Goal: Task Accomplishment & Management: Use online tool/utility

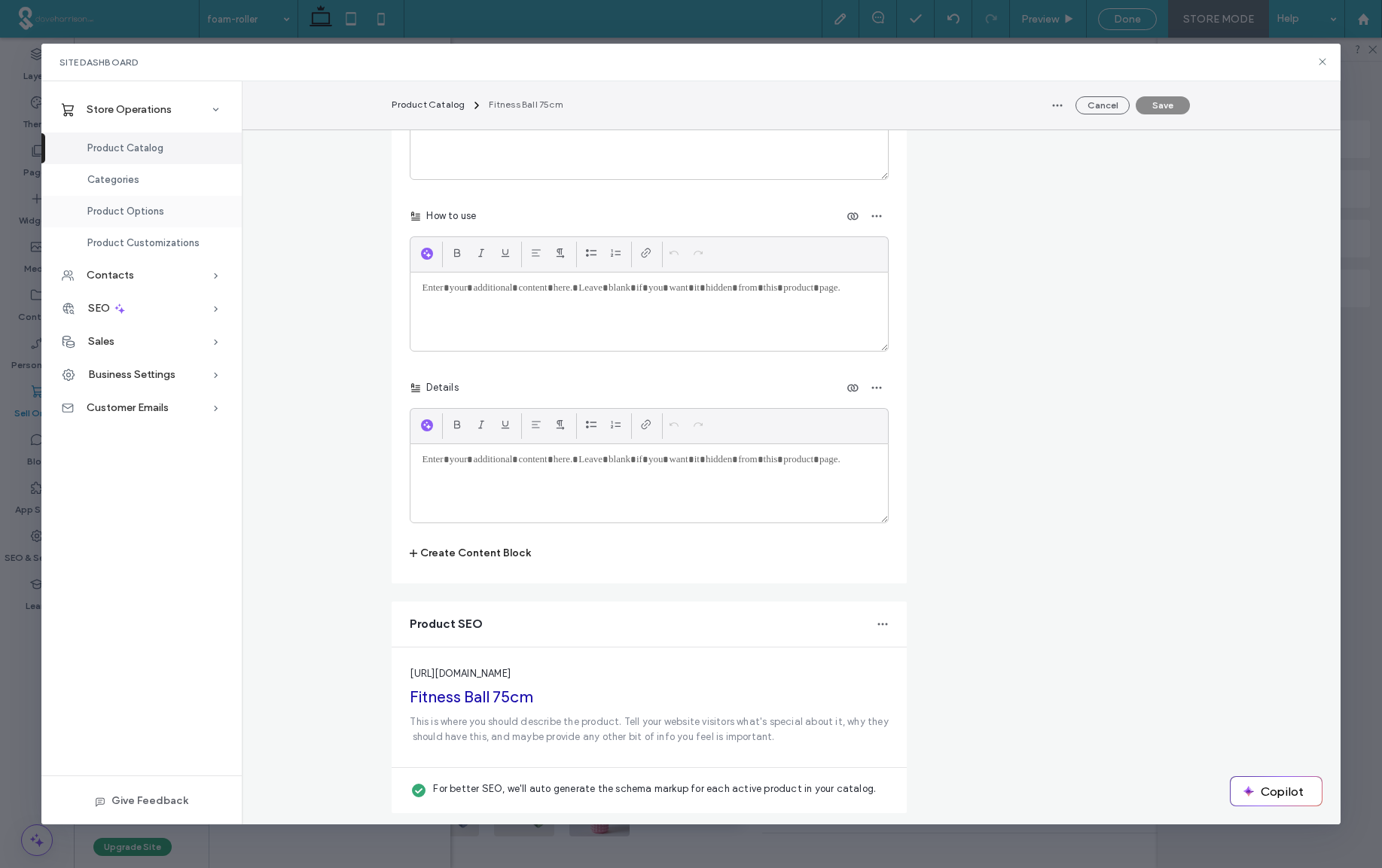
click at [111, 212] on span "Product Options" at bounding box center [126, 211] width 77 height 11
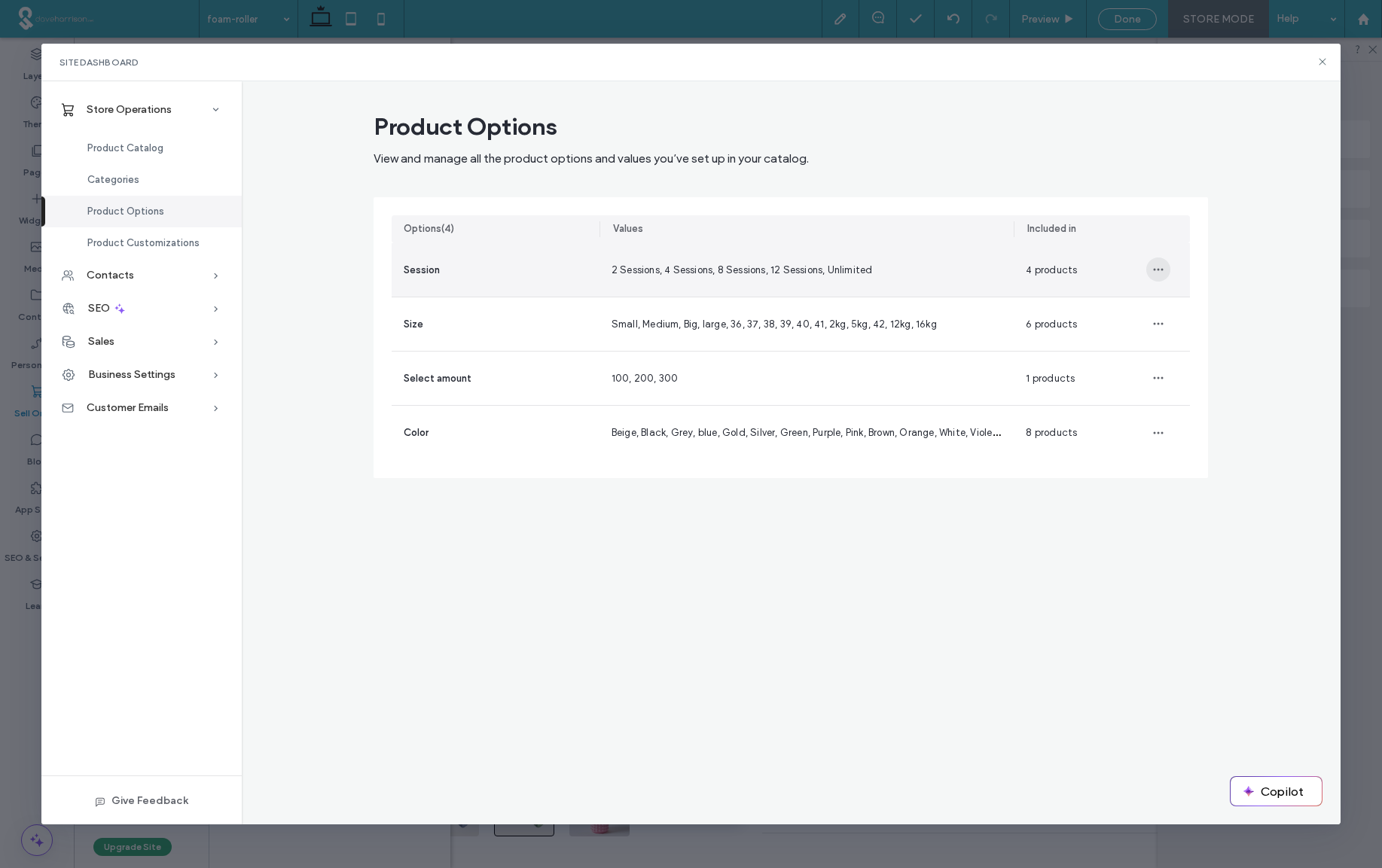
click at [1159, 271] on icon "button" at bounding box center [1158, 270] width 12 height 12
click at [1194, 310] on span "Manage" at bounding box center [1196, 309] width 37 height 15
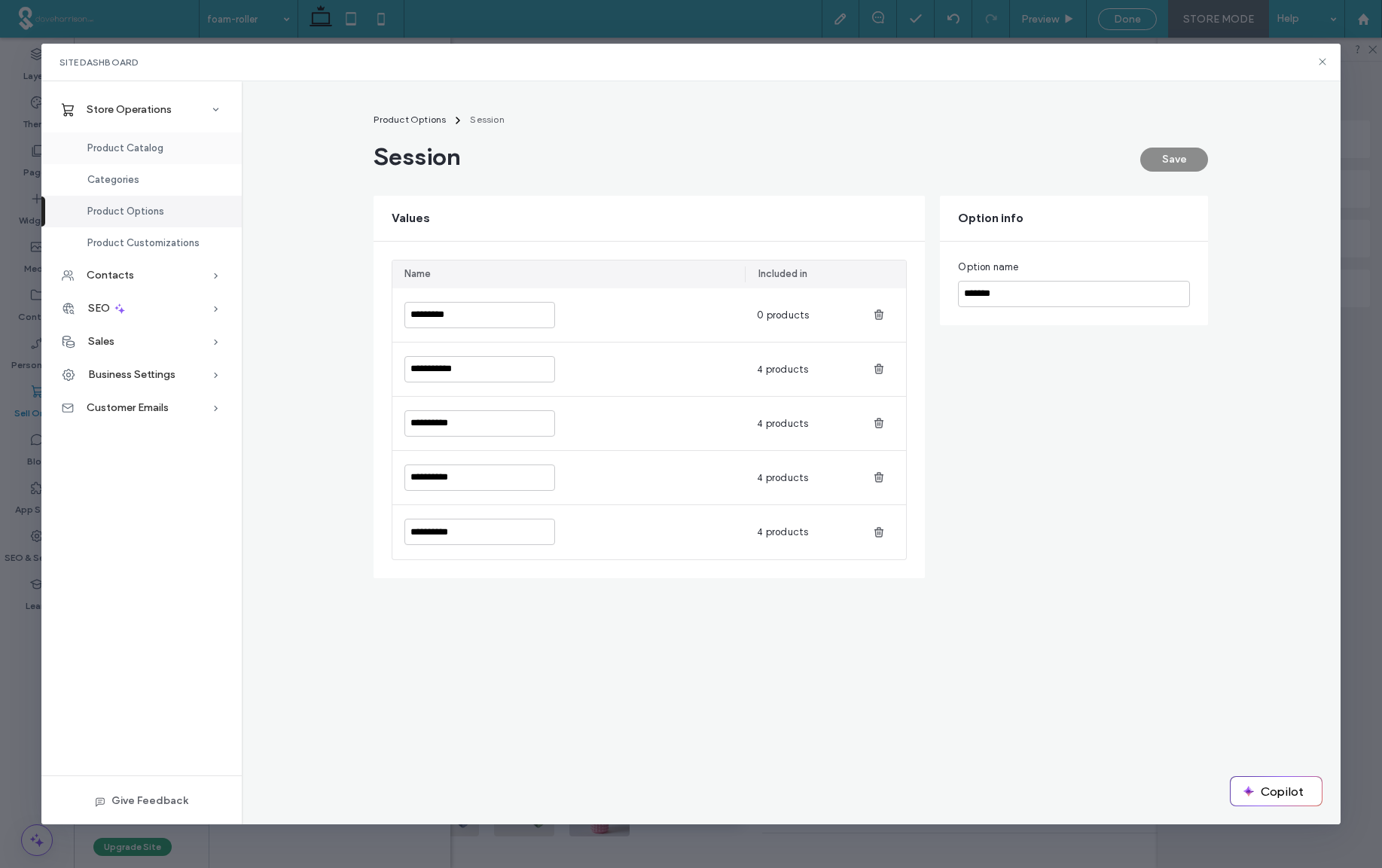
click at [126, 149] on span "Product Catalog" at bounding box center [125, 148] width 76 height 11
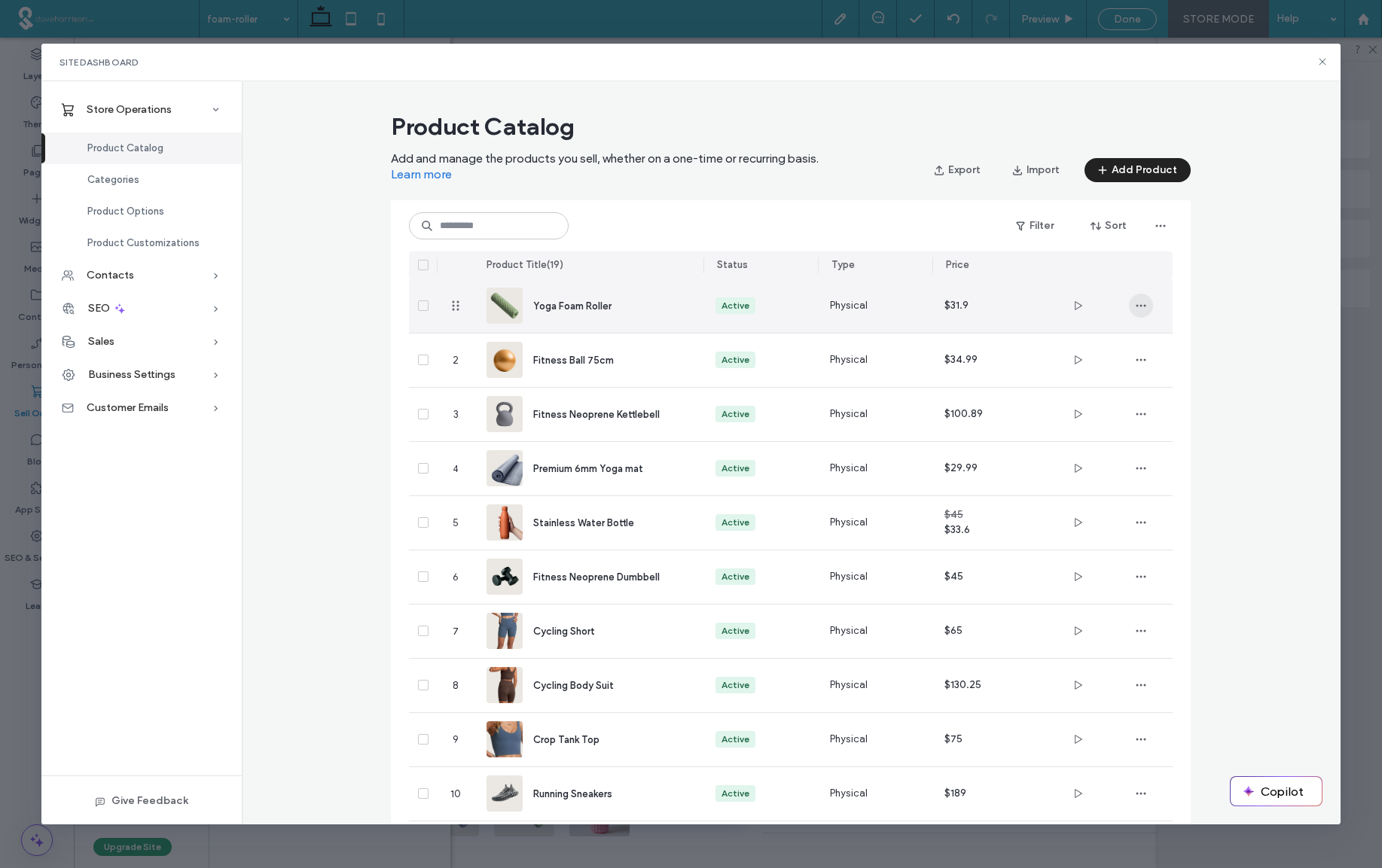
click at [1141, 305] on use "button" at bounding box center [1141, 306] width 10 height 2
click at [1191, 346] on span "Design in Editor" at bounding box center [1196, 345] width 71 height 15
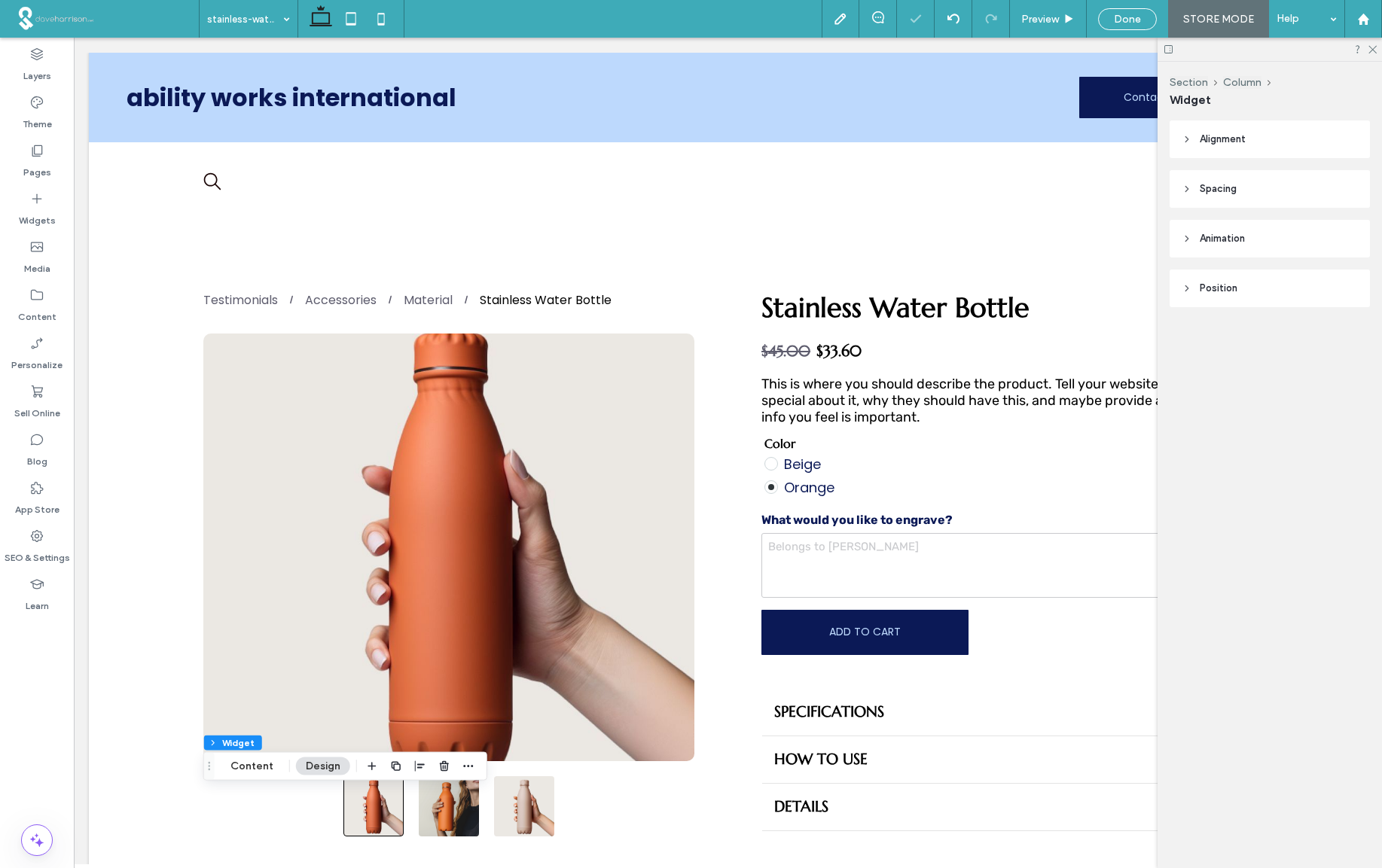
scroll to position [171, 0]
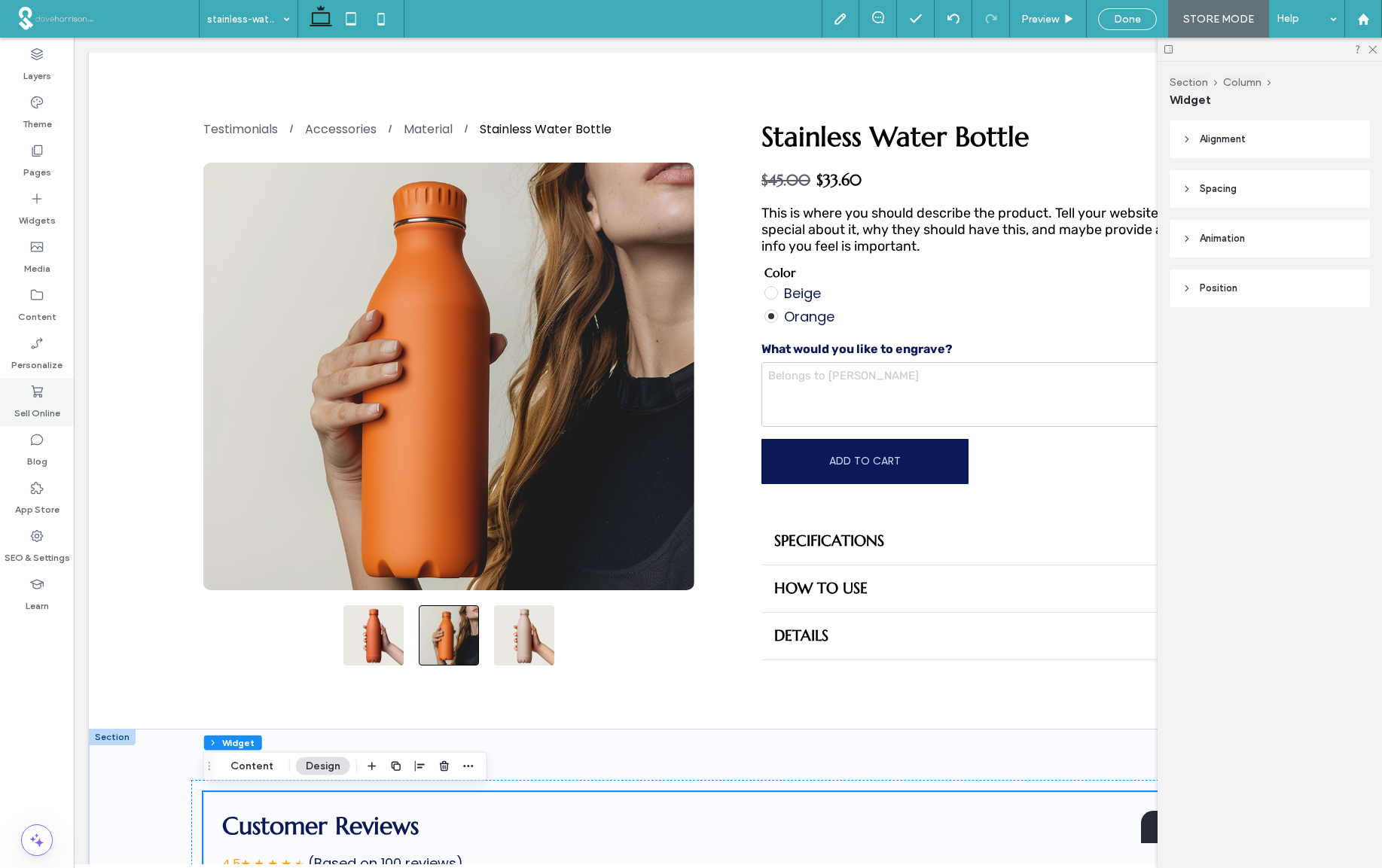
click at [41, 394] on icon at bounding box center [37, 391] width 15 height 15
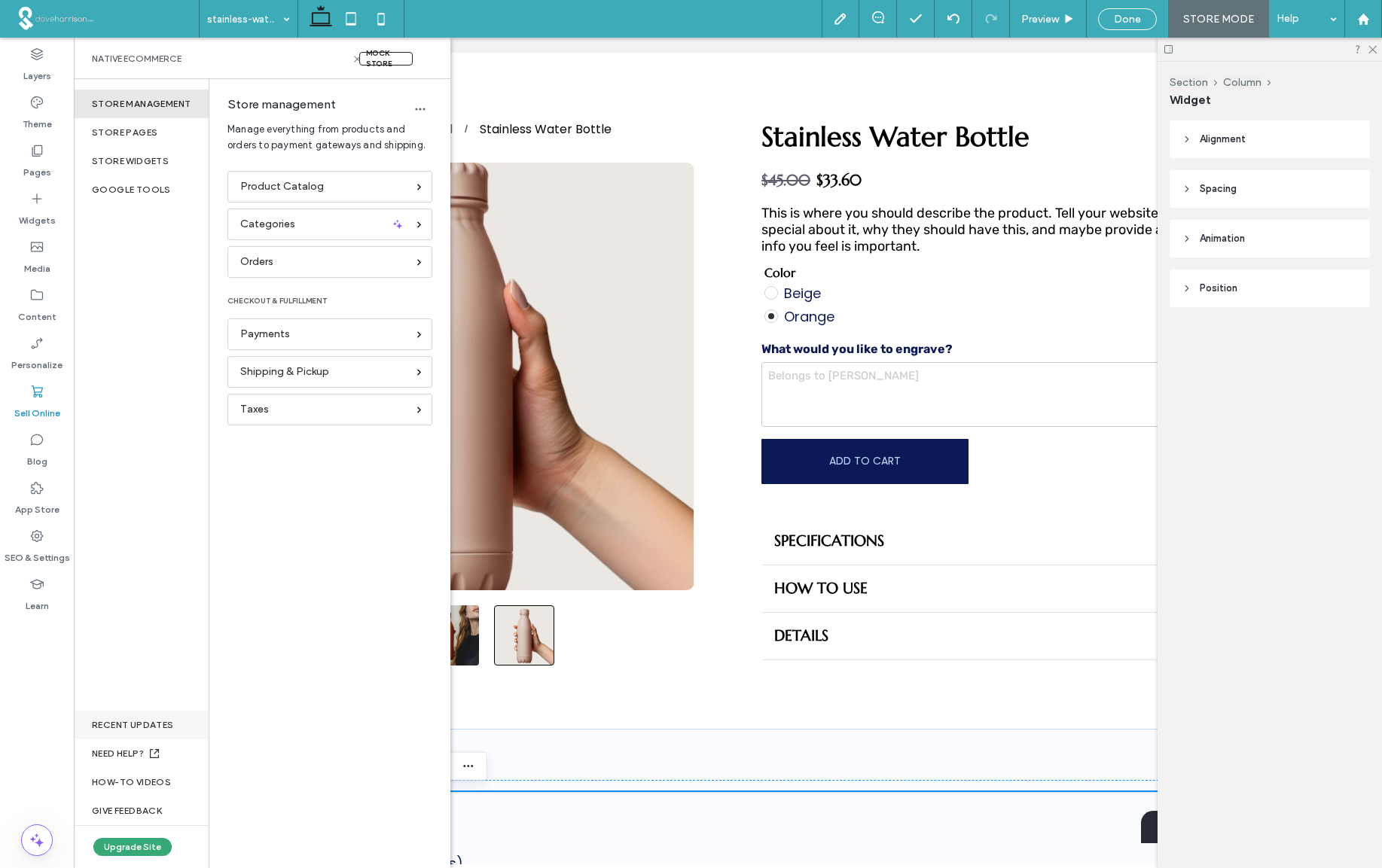
click at [122, 723] on div "RECENT UPDATES" at bounding box center [141, 725] width 135 height 29
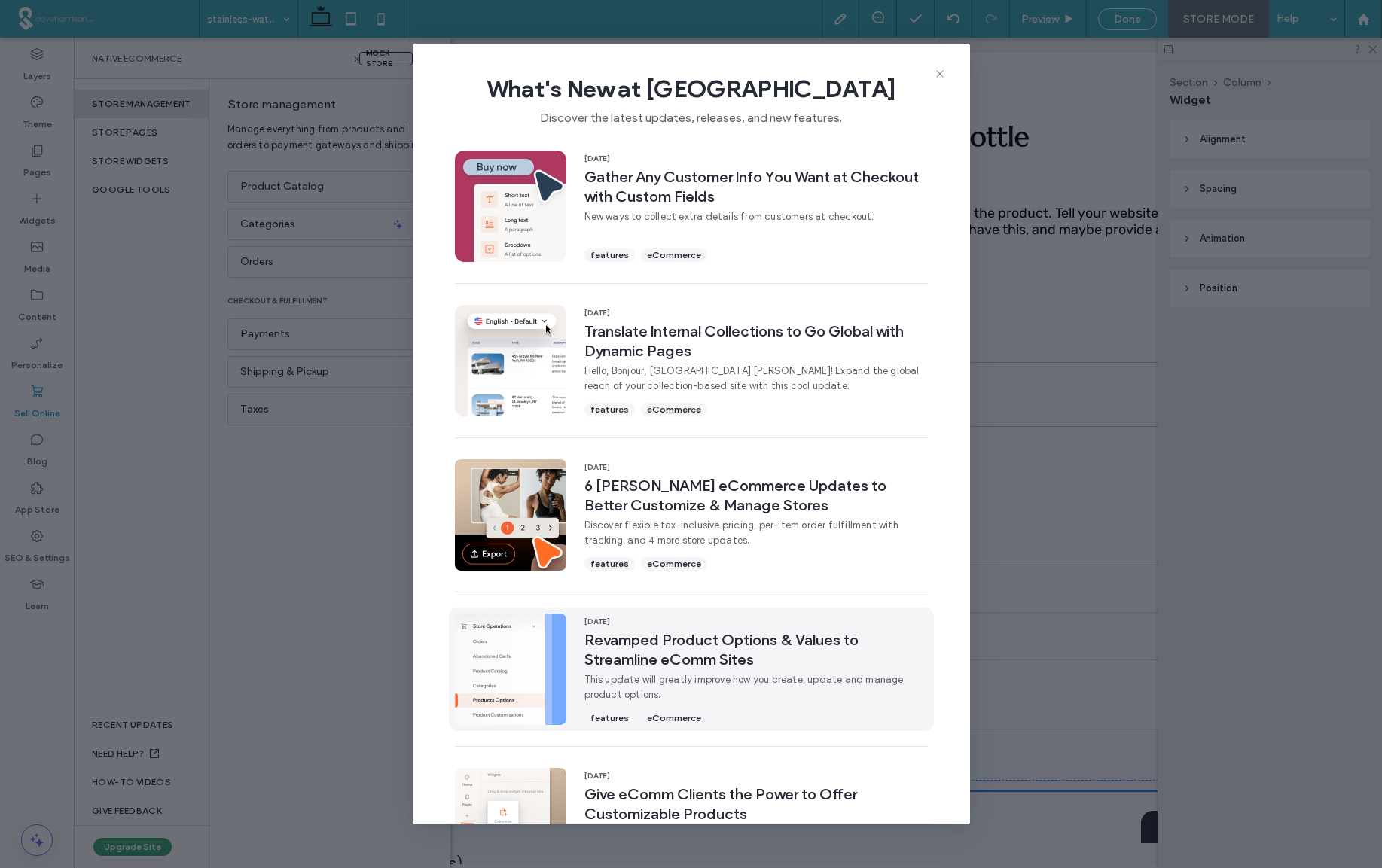
click at [646, 659] on span "Revamped Product Options & Values to Streamline eComm Sites" at bounding box center [756, 650] width 343 height 39
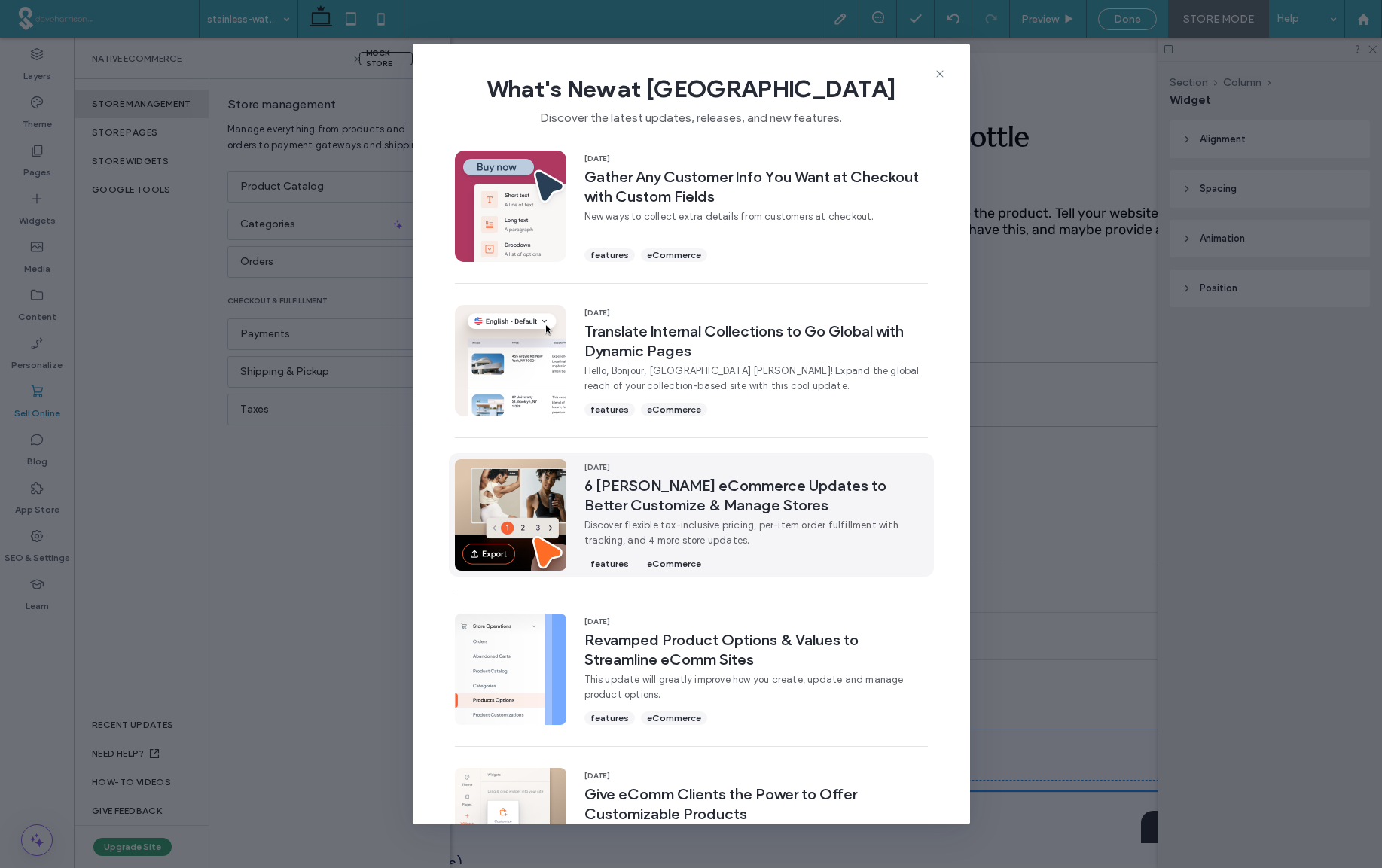
click at [686, 492] on span "6 [PERSON_NAME] eCommerce Updates to Better Customize & Manage Stores" at bounding box center [756, 495] width 343 height 39
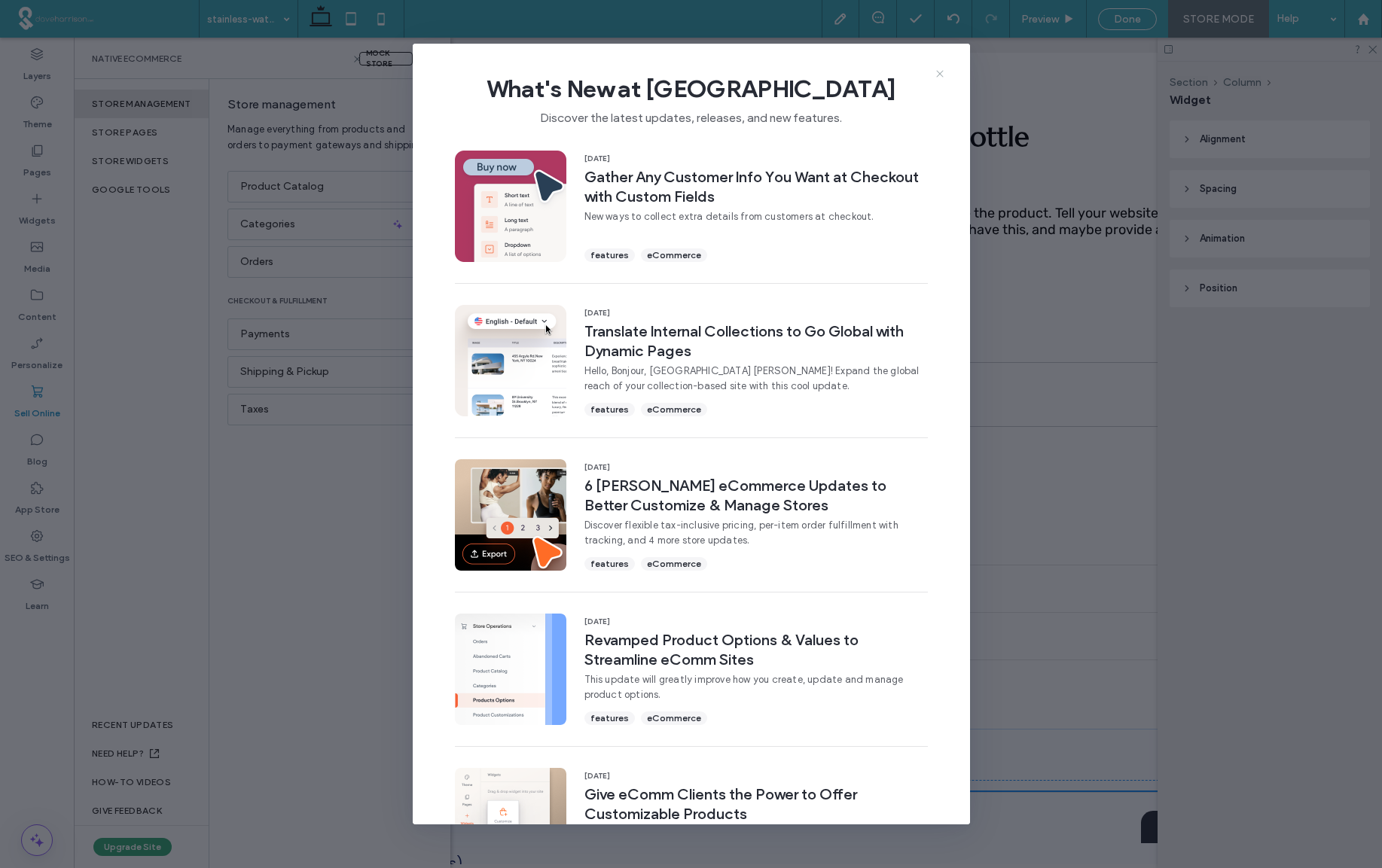
click at [940, 73] on icon at bounding box center [940, 74] width 12 height 12
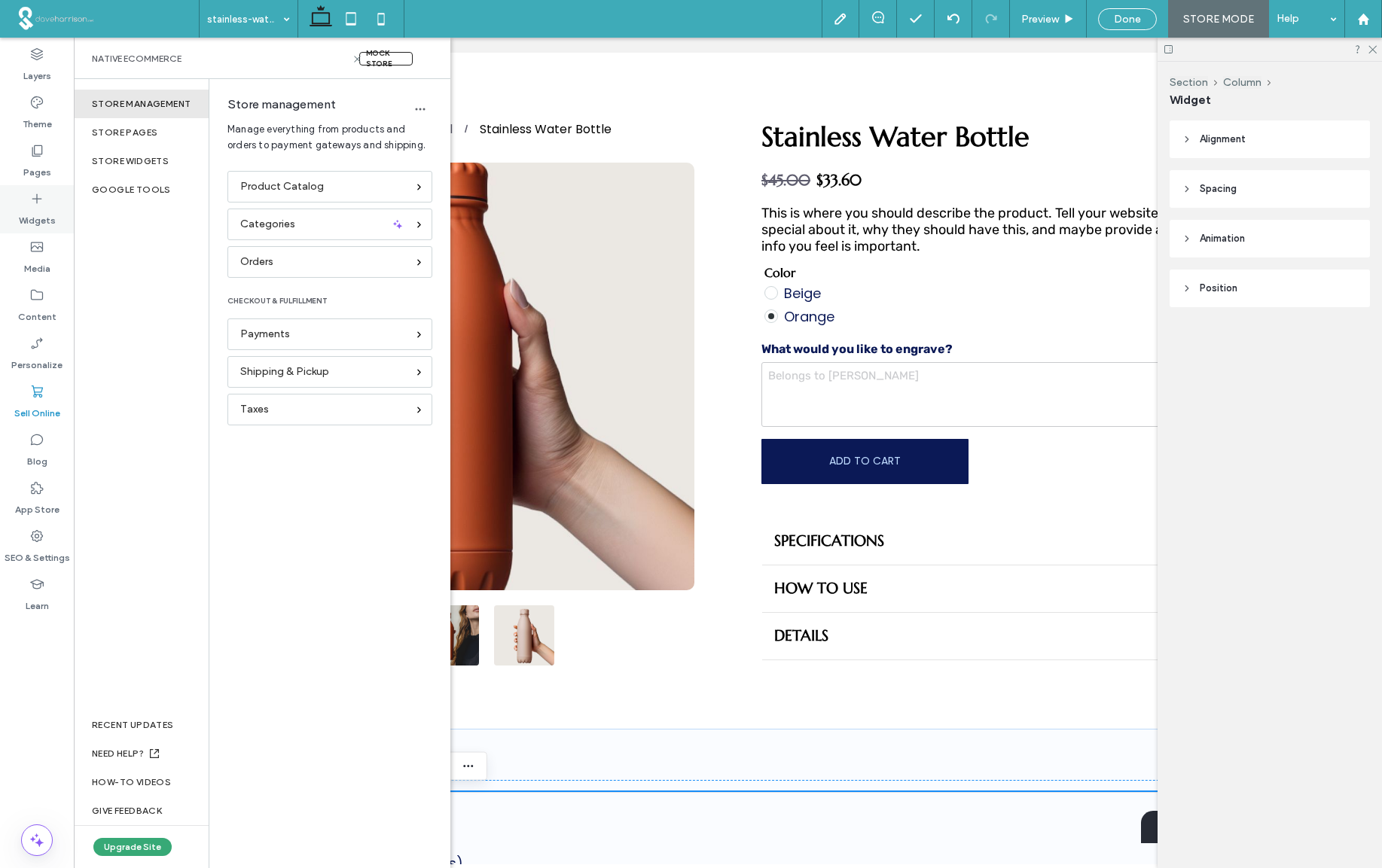
click at [36, 201] on use at bounding box center [37, 199] width 10 height 10
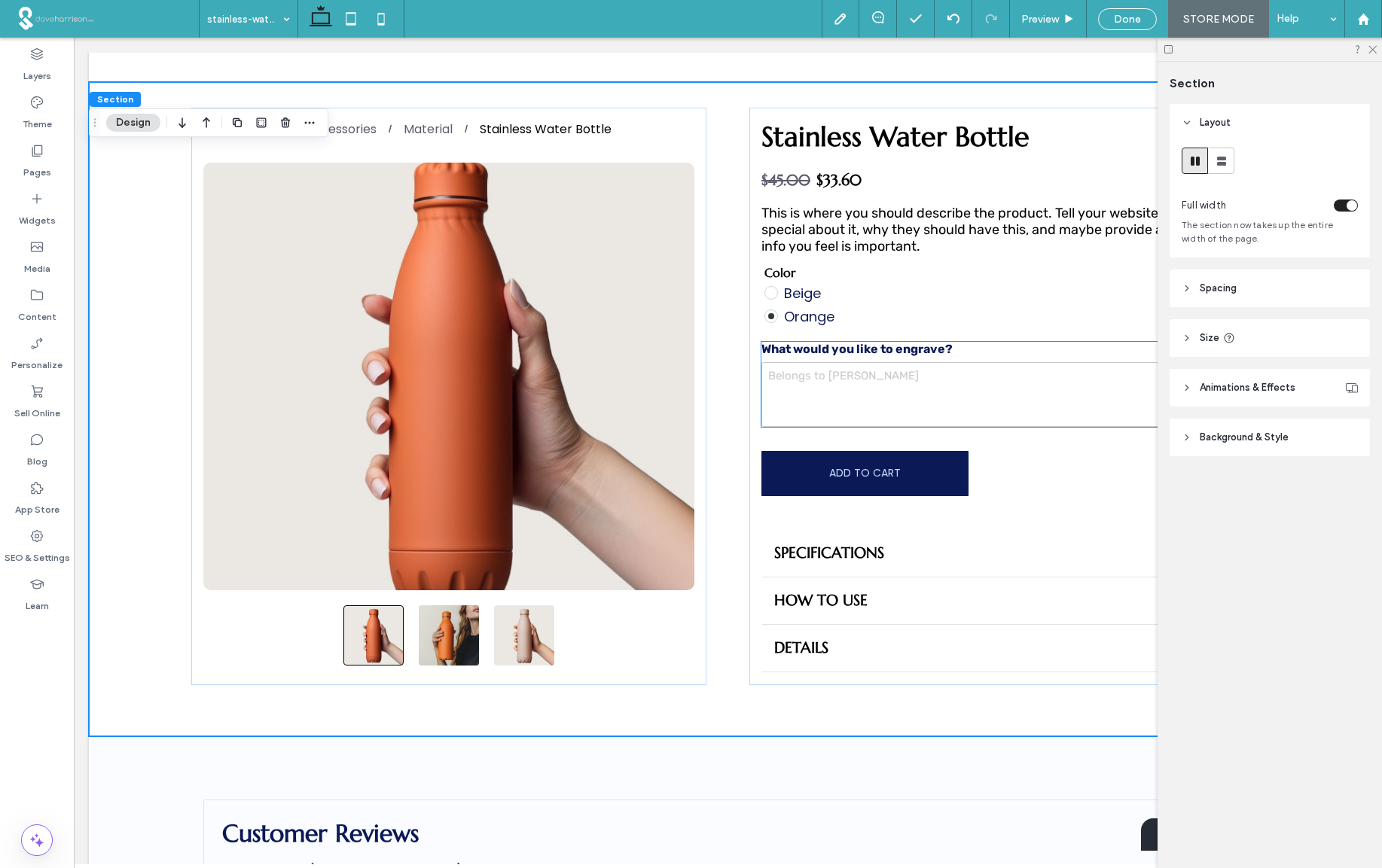
scroll to position [102, 0]
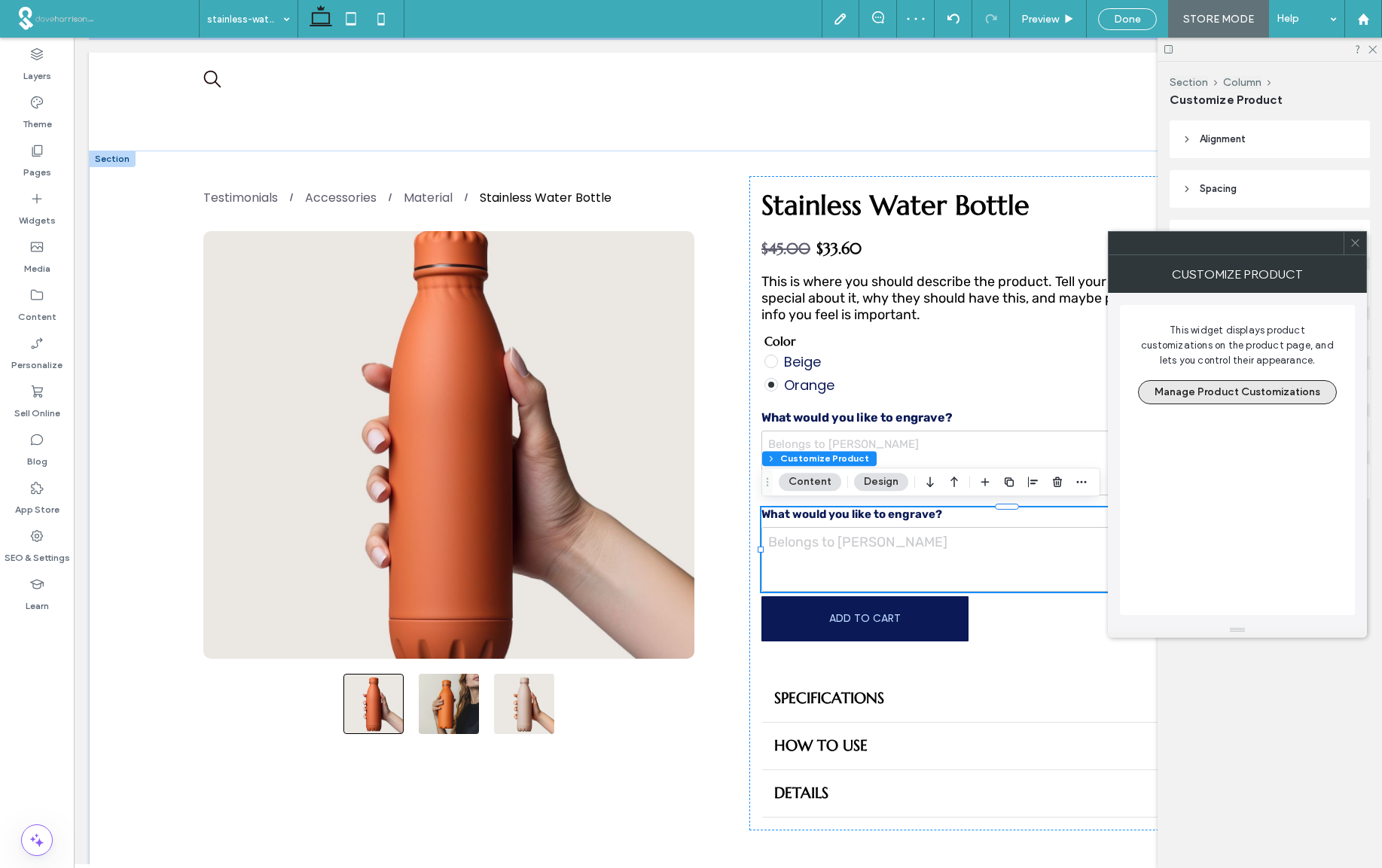
click at [1256, 393] on button "Manage Product Customizations" at bounding box center [1237, 392] width 199 height 24
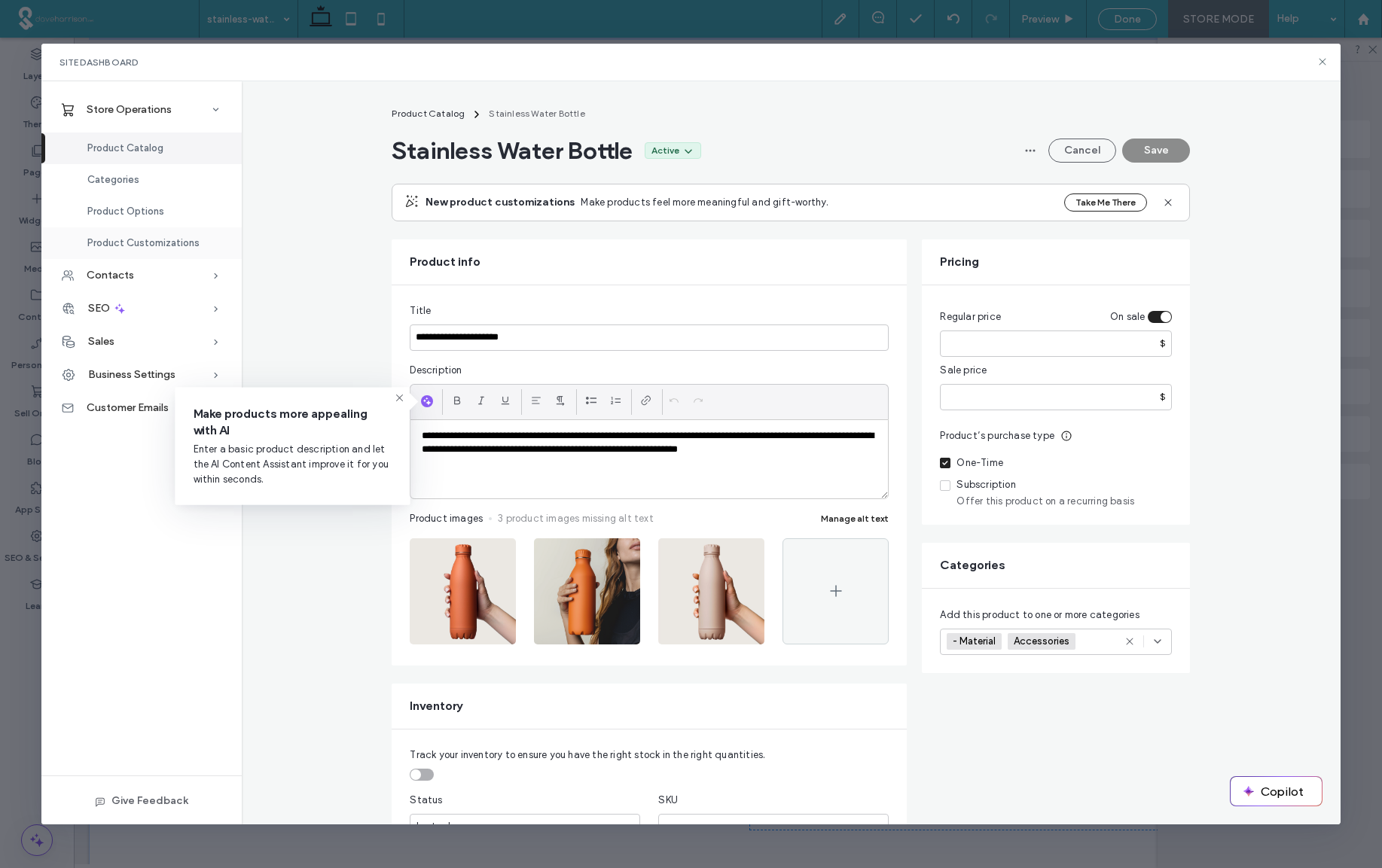
click at [132, 243] on span "Product Customizations" at bounding box center [143, 242] width 112 height 11
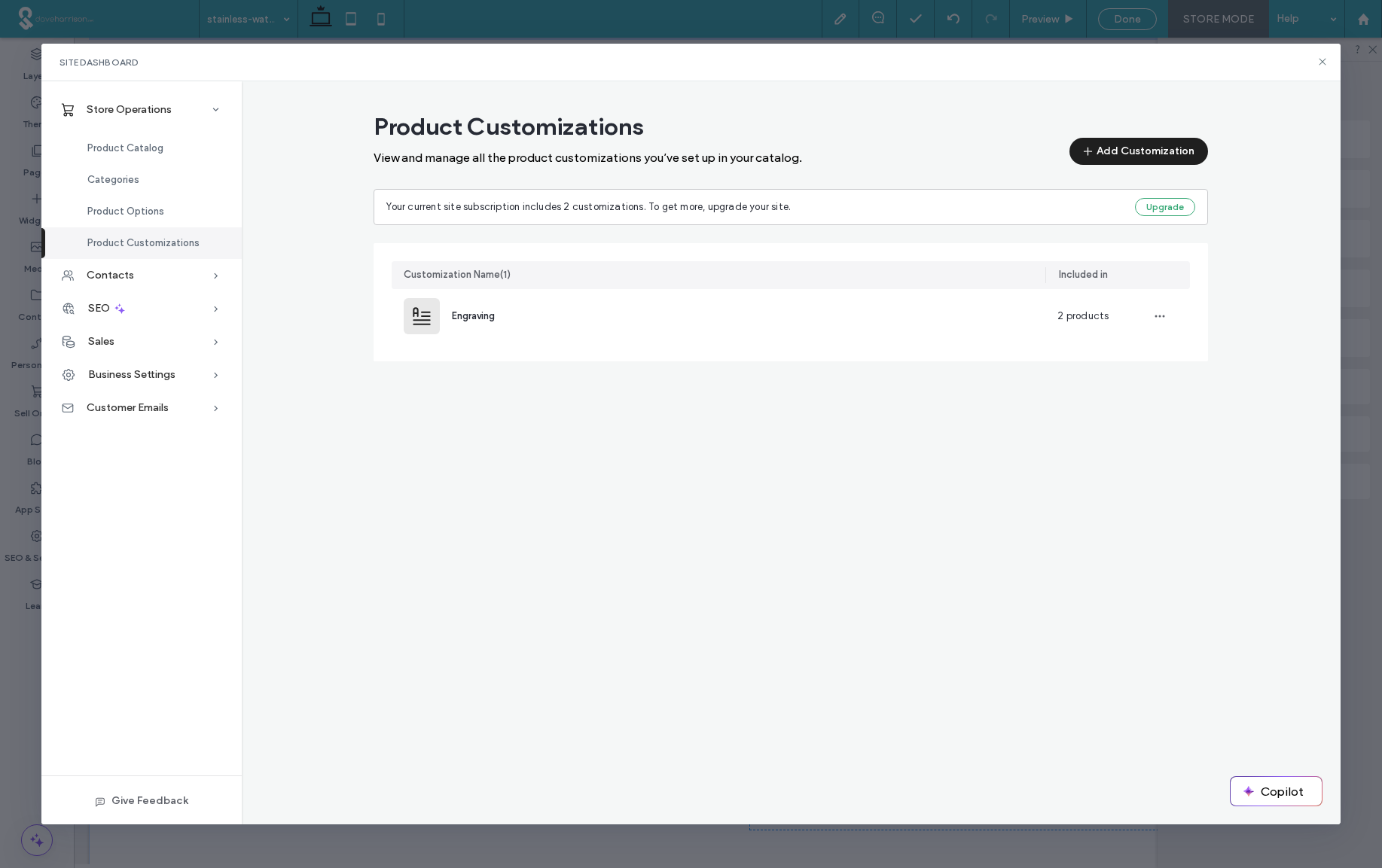
click at [1149, 152] on button "Add Customization" at bounding box center [1139, 151] width 139 height 27
click at [1174, 315] on div "For choosing additional items" at bounding box center [1228, 321] width 200 height 14
click at [1321, 62] on icon at bounding box center [1323, 62] width 12 height 12
